Goal: Transaction & Acquisition: Download file/media

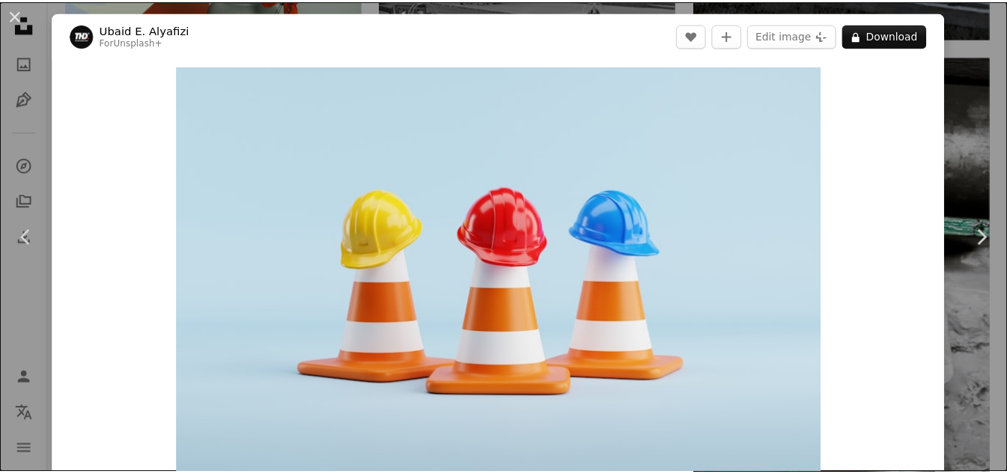
scroll to position [3719, 0]
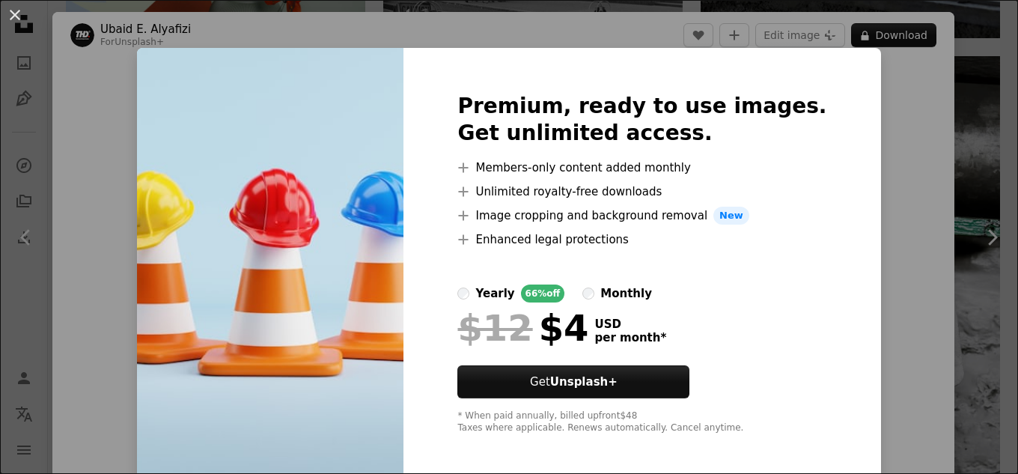
click at [892, 159] on div "An X shape Premium, ready to use images. Get unlimited access. A plus sign Memb…" at bounding box center [509, 237] width 1018 height 474
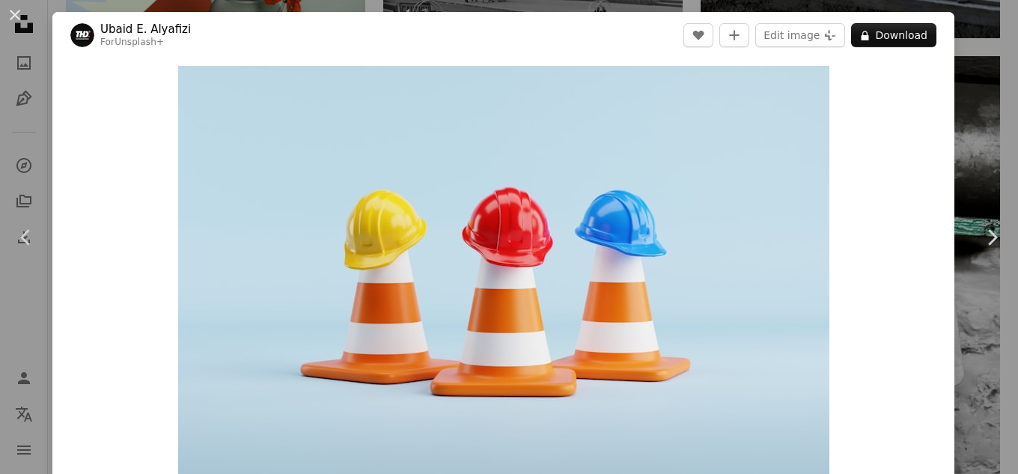
click at [984, 113] on div "An X shape Chevron left Chevron right [PERSON_NAME] Alyafizi For Unsplash+ A he…" at bounding box center [509, 237] width 1018 height 474
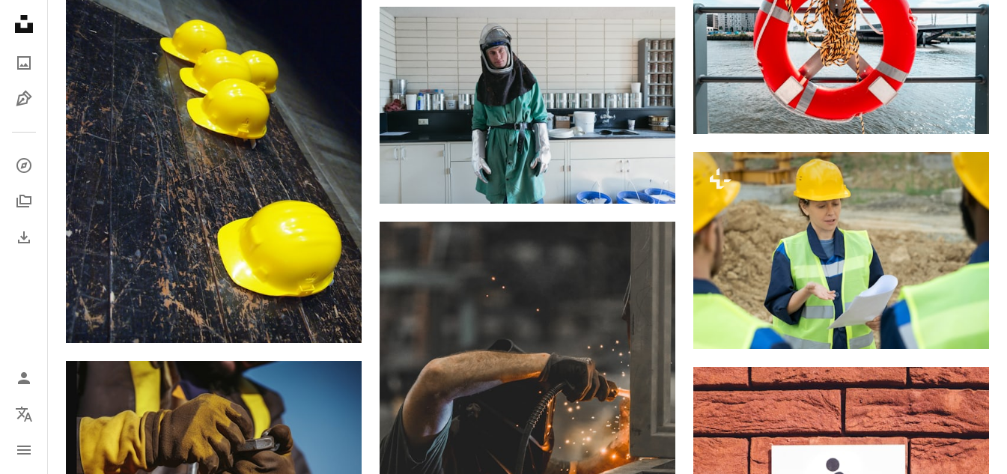
scroll to position [9258, 0]
